Goal: Information Seeking & Learning: Learn about a topic

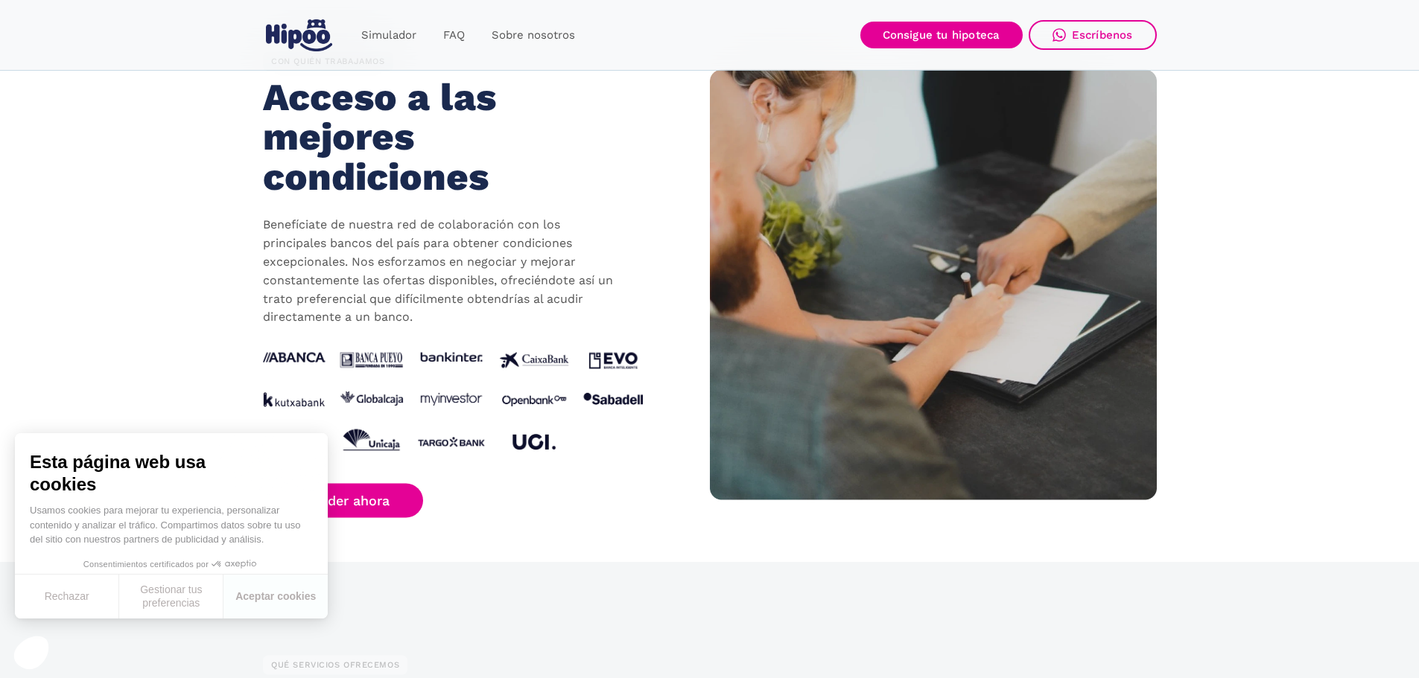
scroll to position [1638, 0]
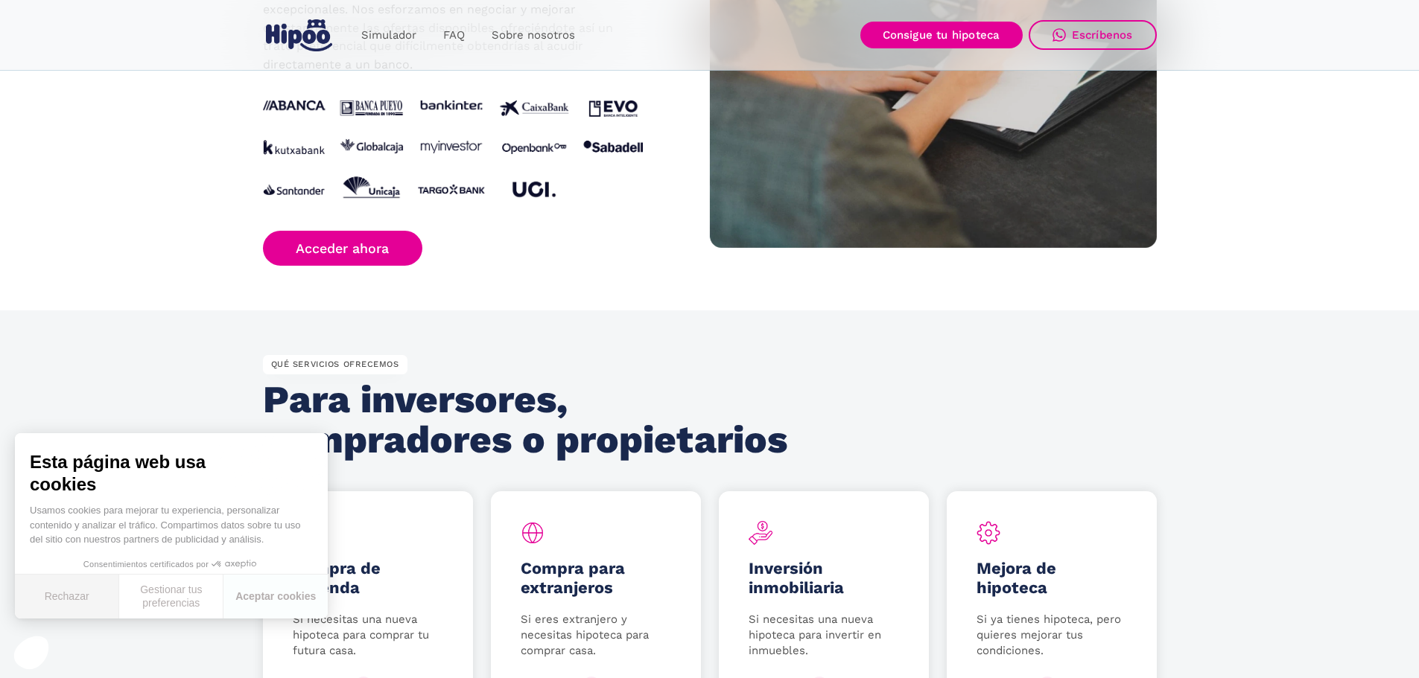
click at [82, 599] on button "Rechazar" at bounding box center [67, 597] width 104 height 44
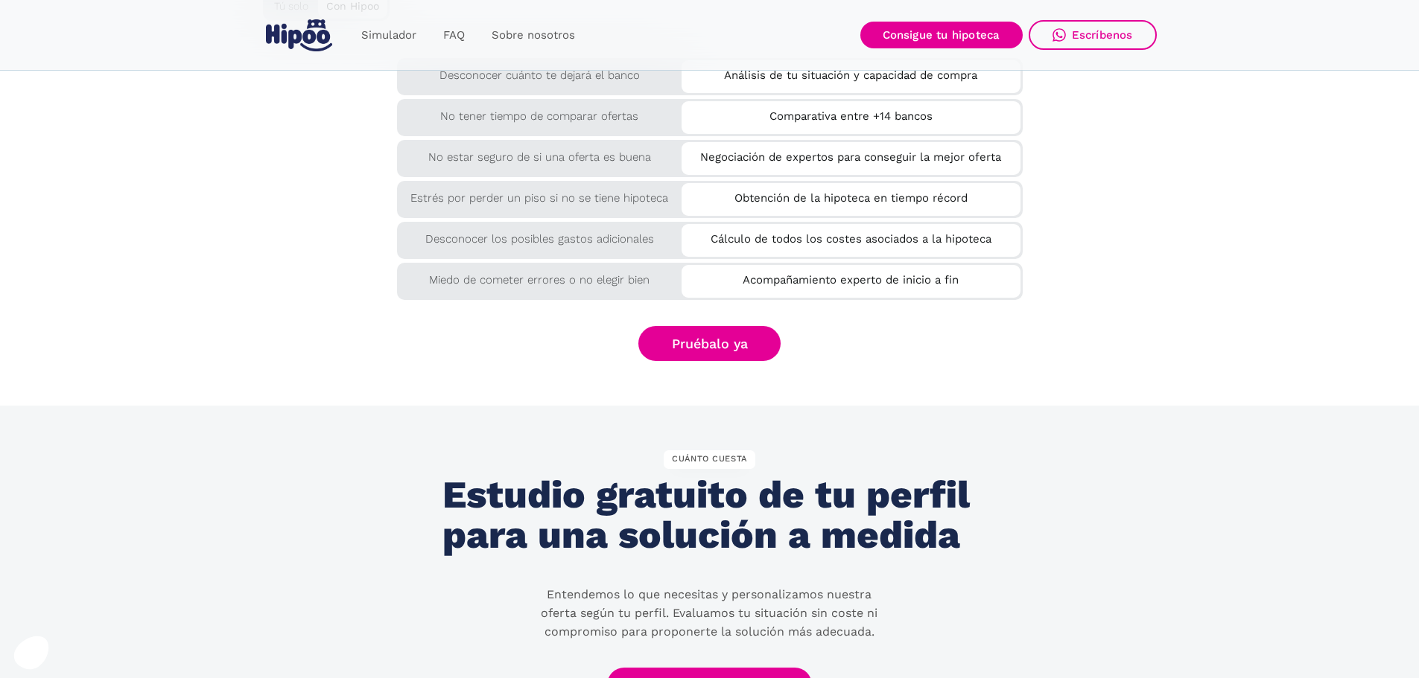
scroll to position [2532, 0]
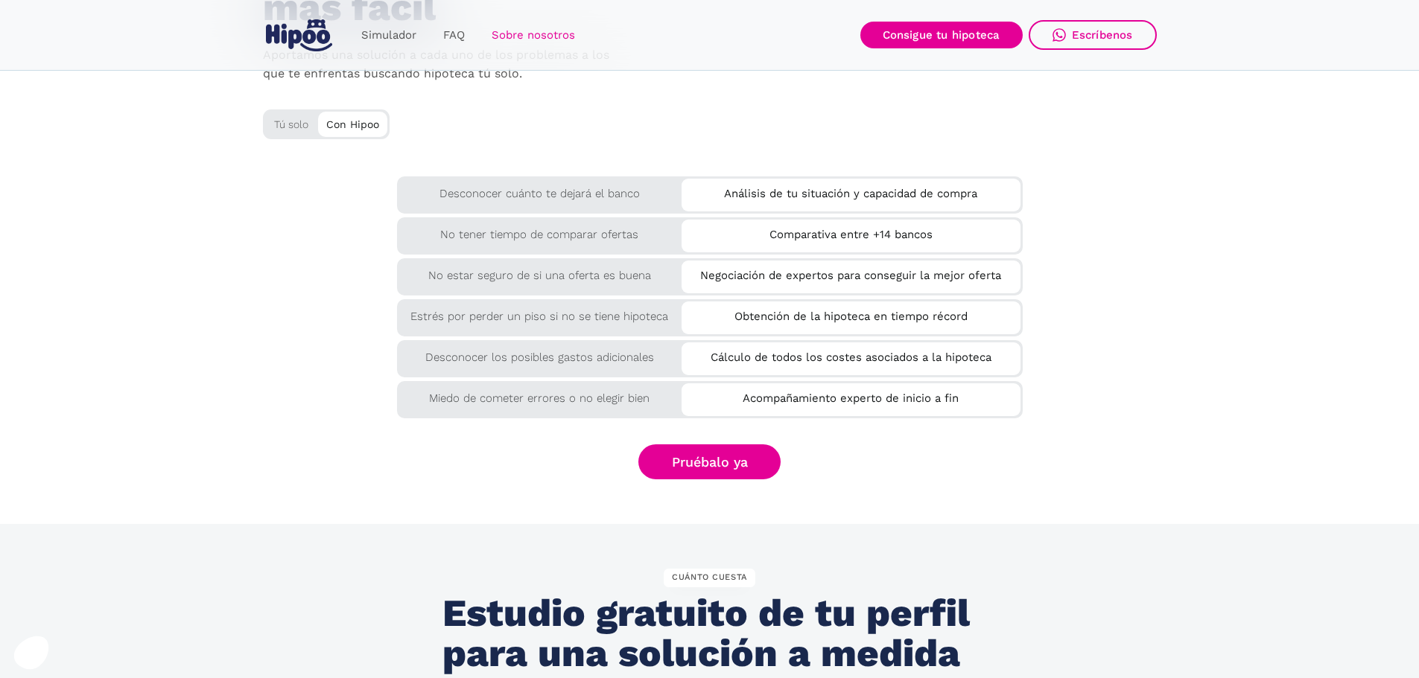
click at [523, 36] on link "Sobre nosotros" at bounding box center [533, 35] width 110 height 29
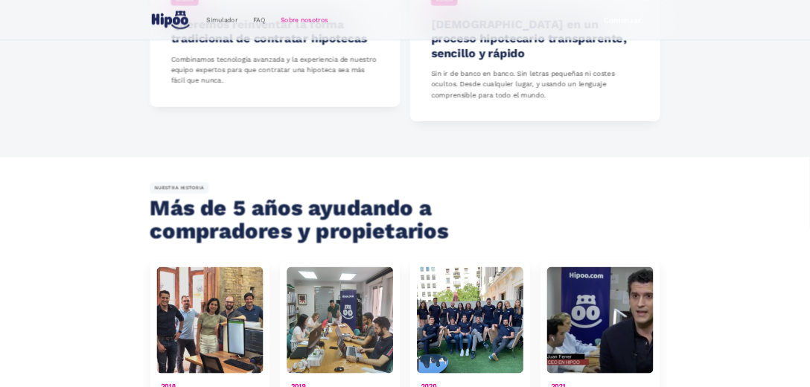
scroll to position [745, 0]
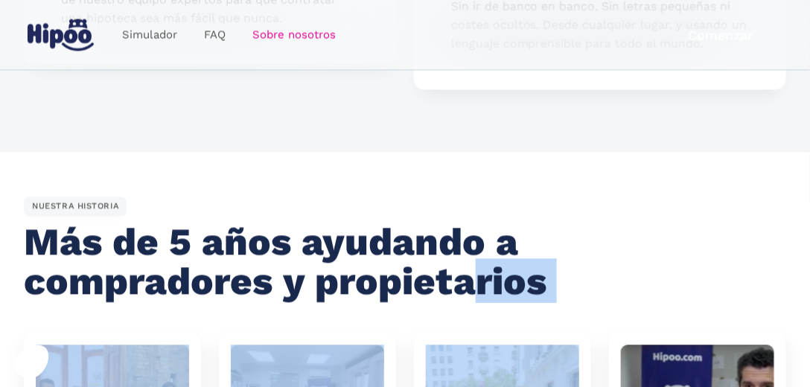
drag, startPoint x: 518, startPoint y: 296, endPoint x: 475, endPoint y: 269, distance: 50.6
click at [662, 252] on div "NUESTRA HISTORIA Más de 5 años ayudando a compradores y propietarios" at bounding box center [405, 259] width 763 height 124
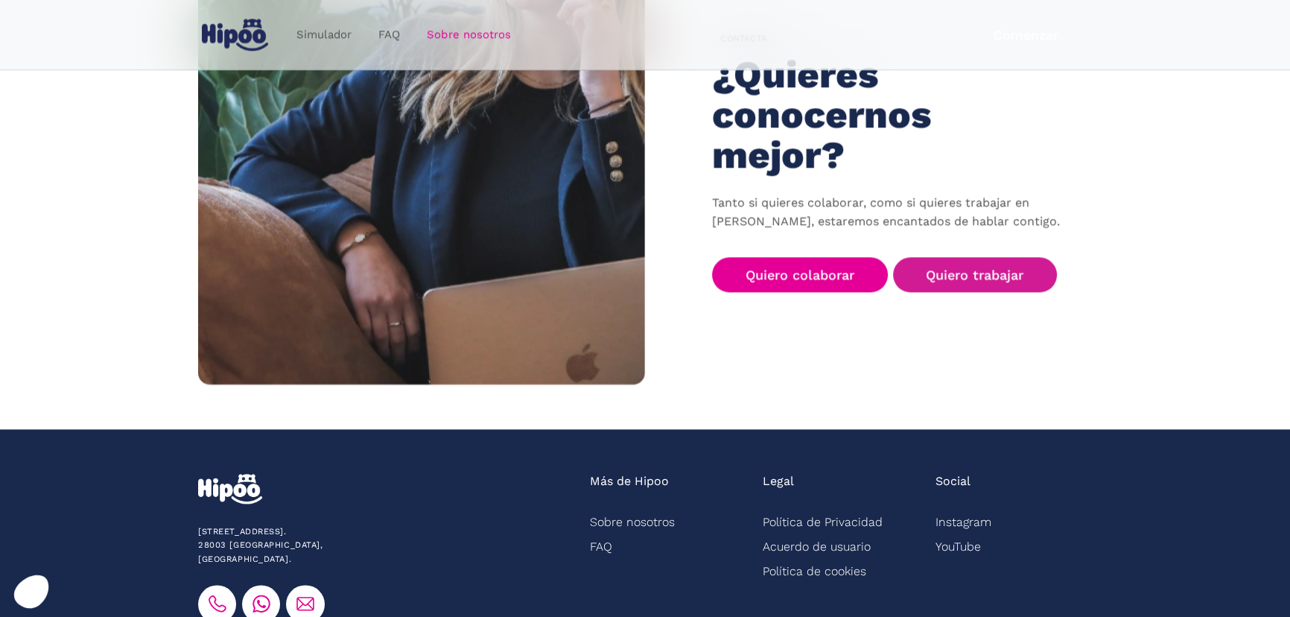
scroll to position [2388, 0]
